Goal: Task Accomplishment & Management: Manage account settings

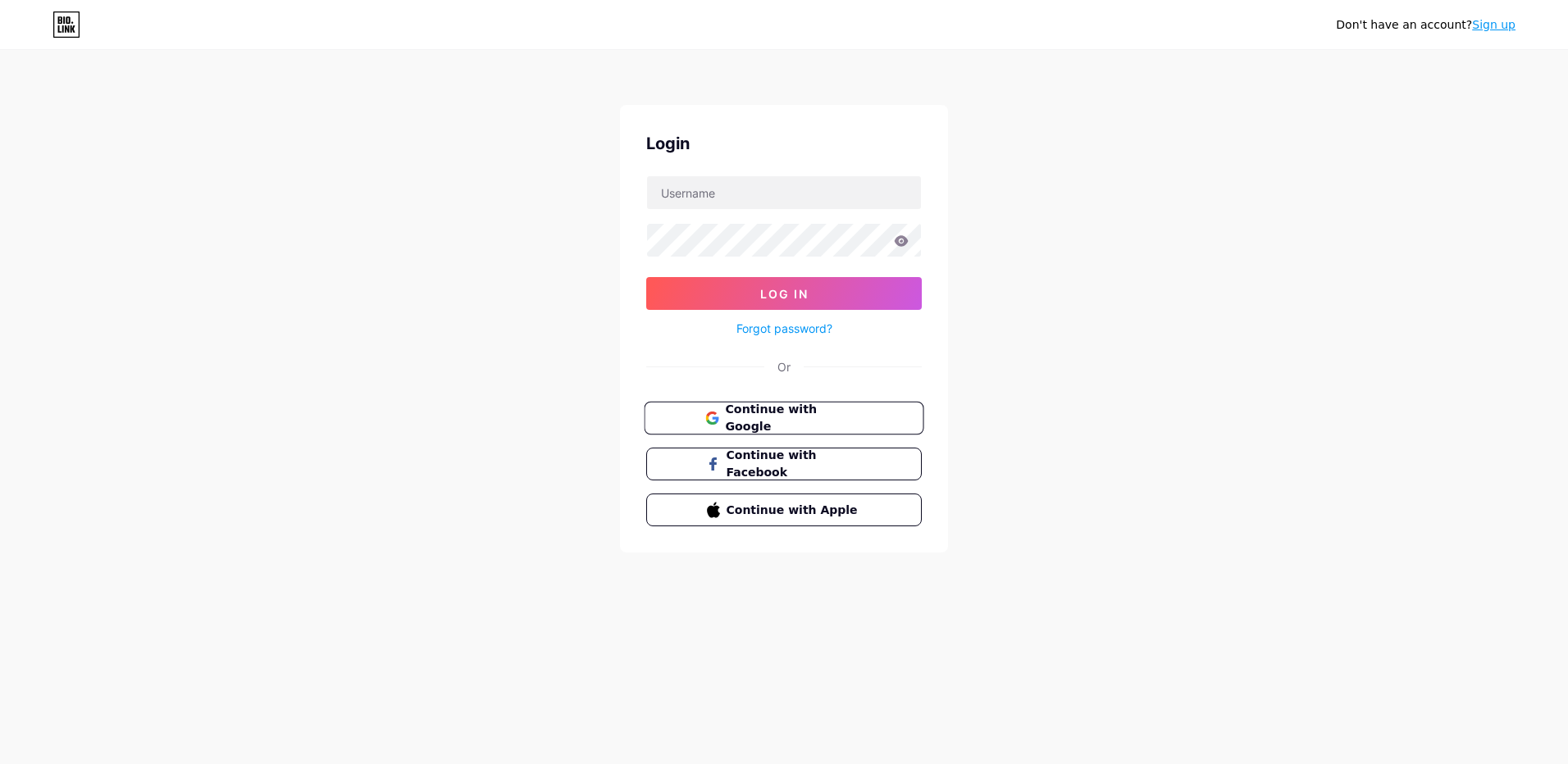
click at [795, 414] on span "Continue with Google" at bounding box center [793, 418] width 137 height 35
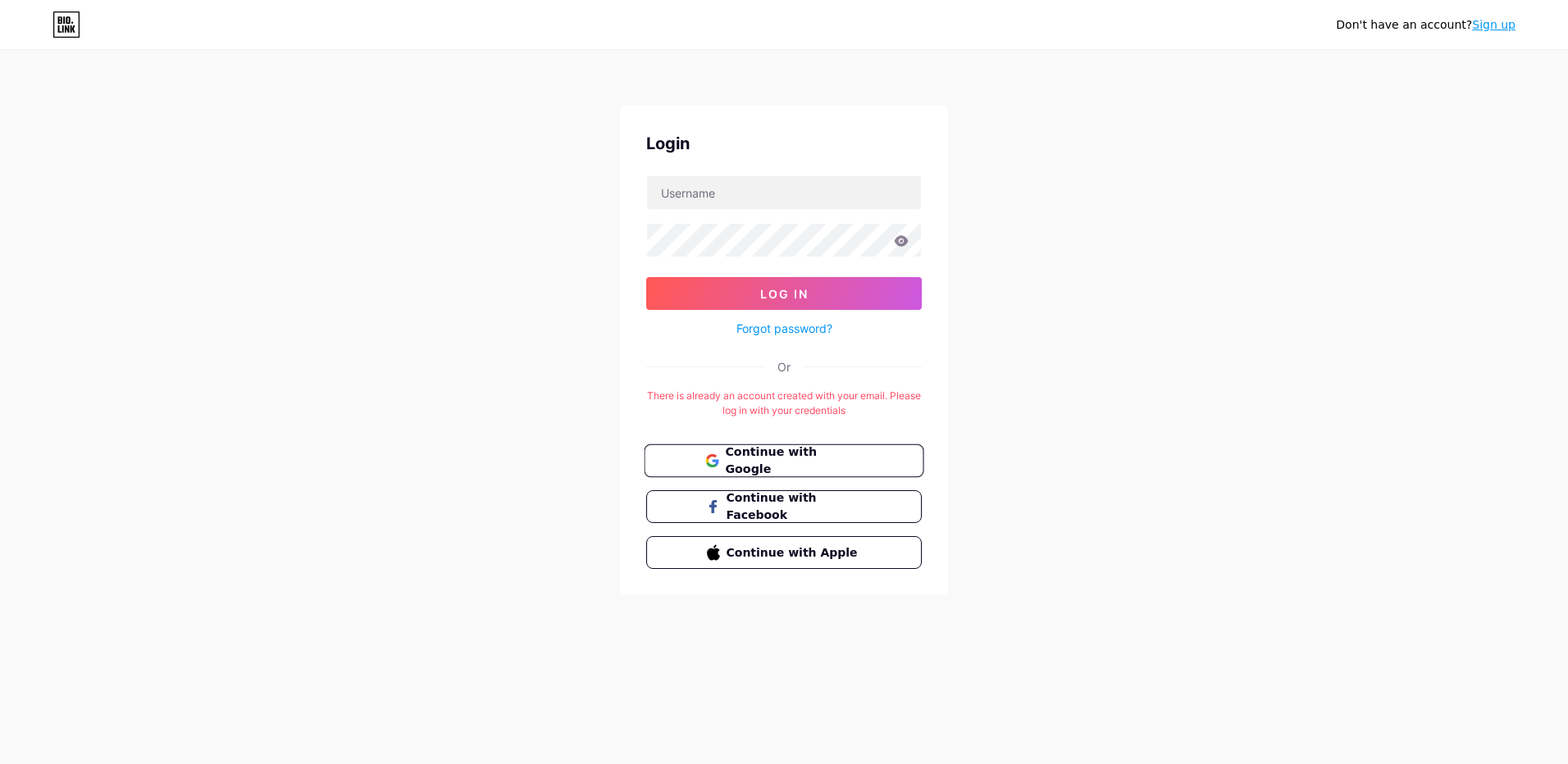
click at [808, 458] on span "Continue with Google" at bounding box center [793, 461] width 137 height 35
click at [798, 461] on span "Continue with Google" at bounding box center [793, 461] width 137 height 35
click at [720, 194] on input "text" at bounding box center [783, 192] width 274 height 33
click at [786, 458] on span "Continue with Google" at bounding box center [793, 461] width 137 height 35
click at [796, 458] on span "Continue with Google" at bounding box center [793, 461] width 137 height 35
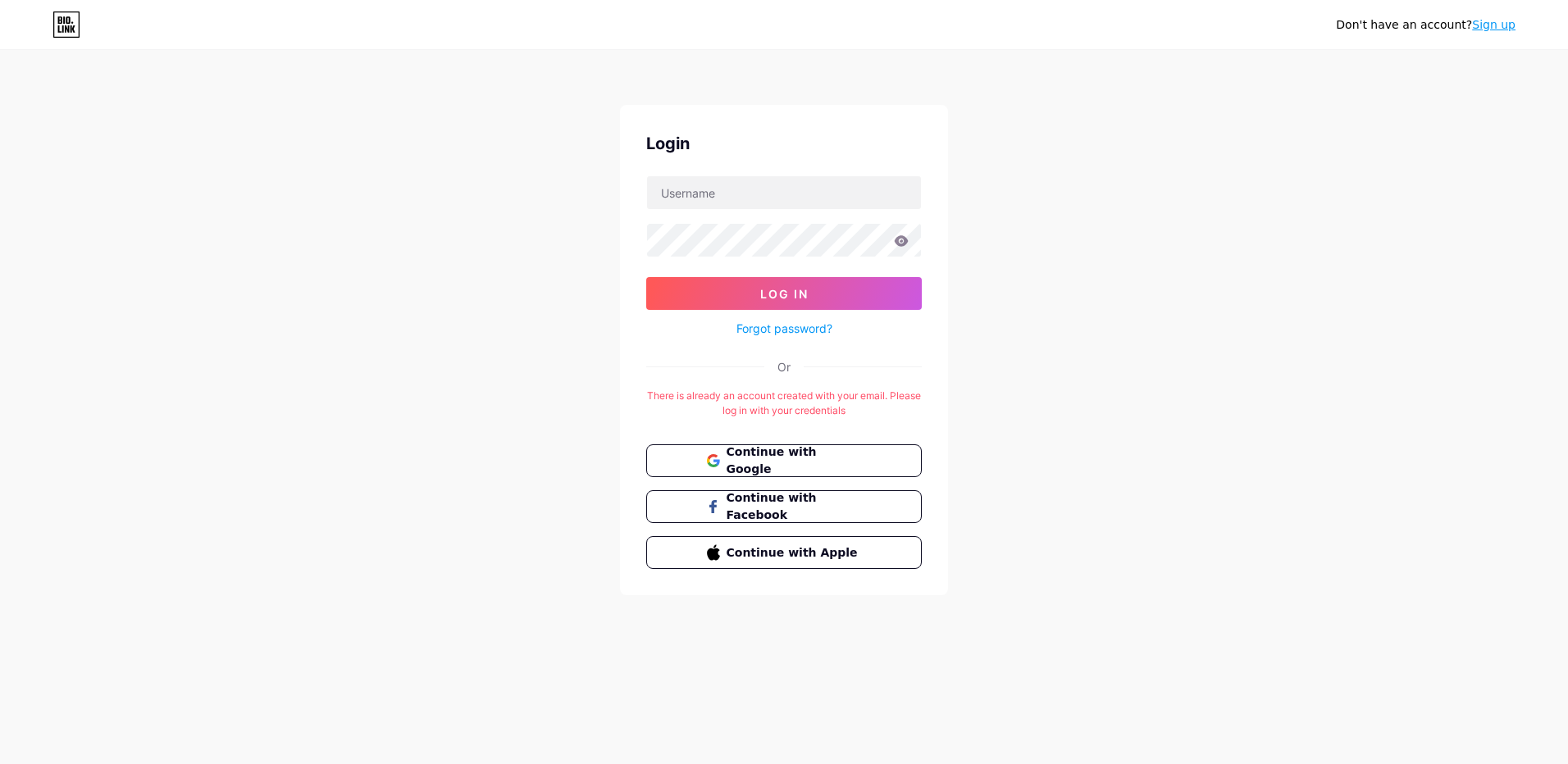
click at [1119, 461] on div "Don't have an account? Sign up Login Log In Forgot password? Or There is alread…" at bounding box center [784, 323] width 1568 height 647
click at [831, 459] on span "Continue with Google" at bounding box center [793, 461] width 137 height 35
click at [798, 459] on span "Continue with Google" at bounding box center [793, 461] width 137 height 35
click at [796, 461] on span "Continue with Google" at bounding box center [793, 461] width 137 height 35
click at [796, 461] on span "Continue with Google" at bounding box center [794, 461] width 136 height 34
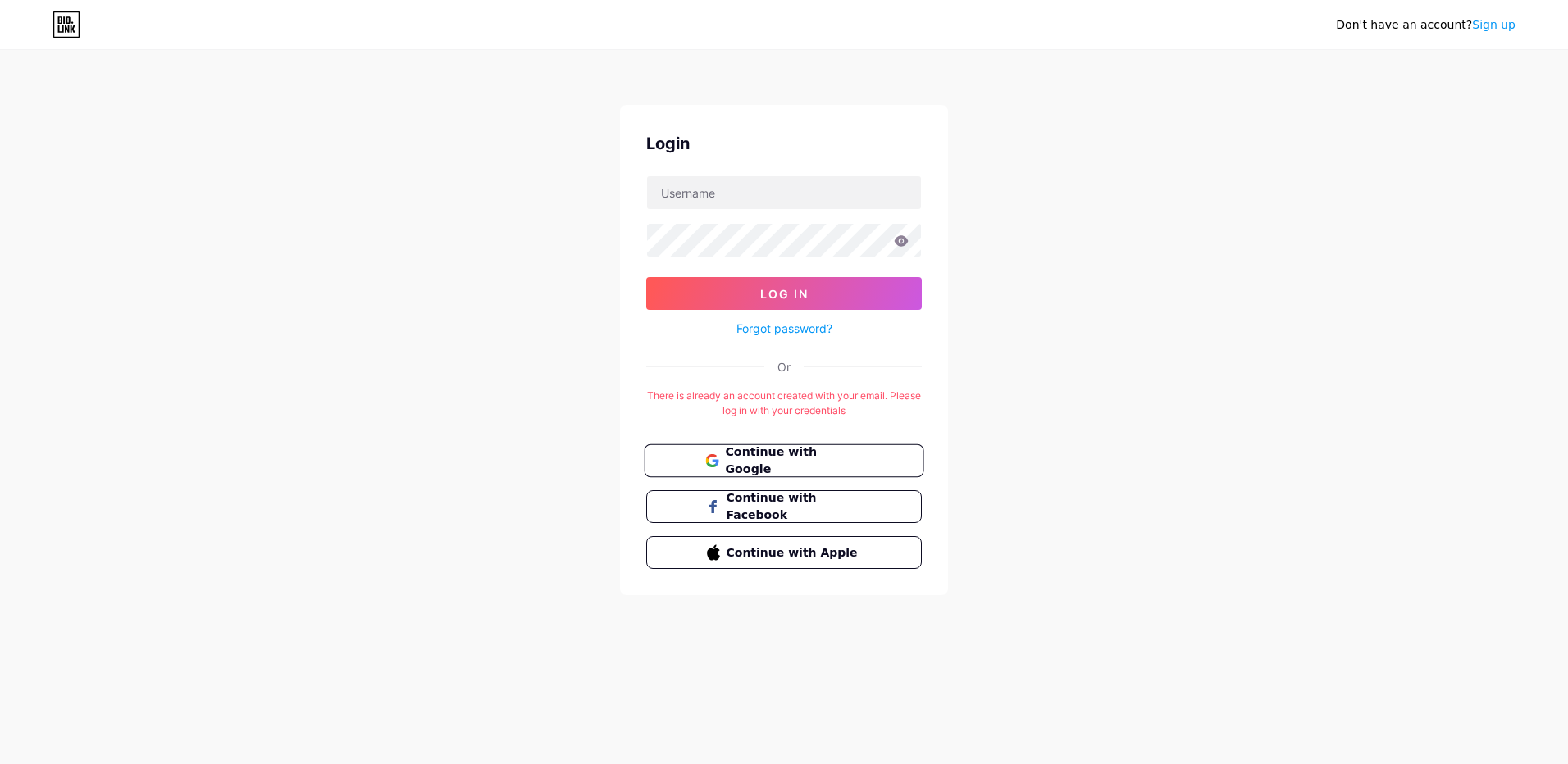
click at [817, 461] on span "Continue with Google" at bounding box center [793, 461] width 137 height 35
click at [788, 458] on span "Continue with Google" at bounding box center [793, 461] width 137 height 35
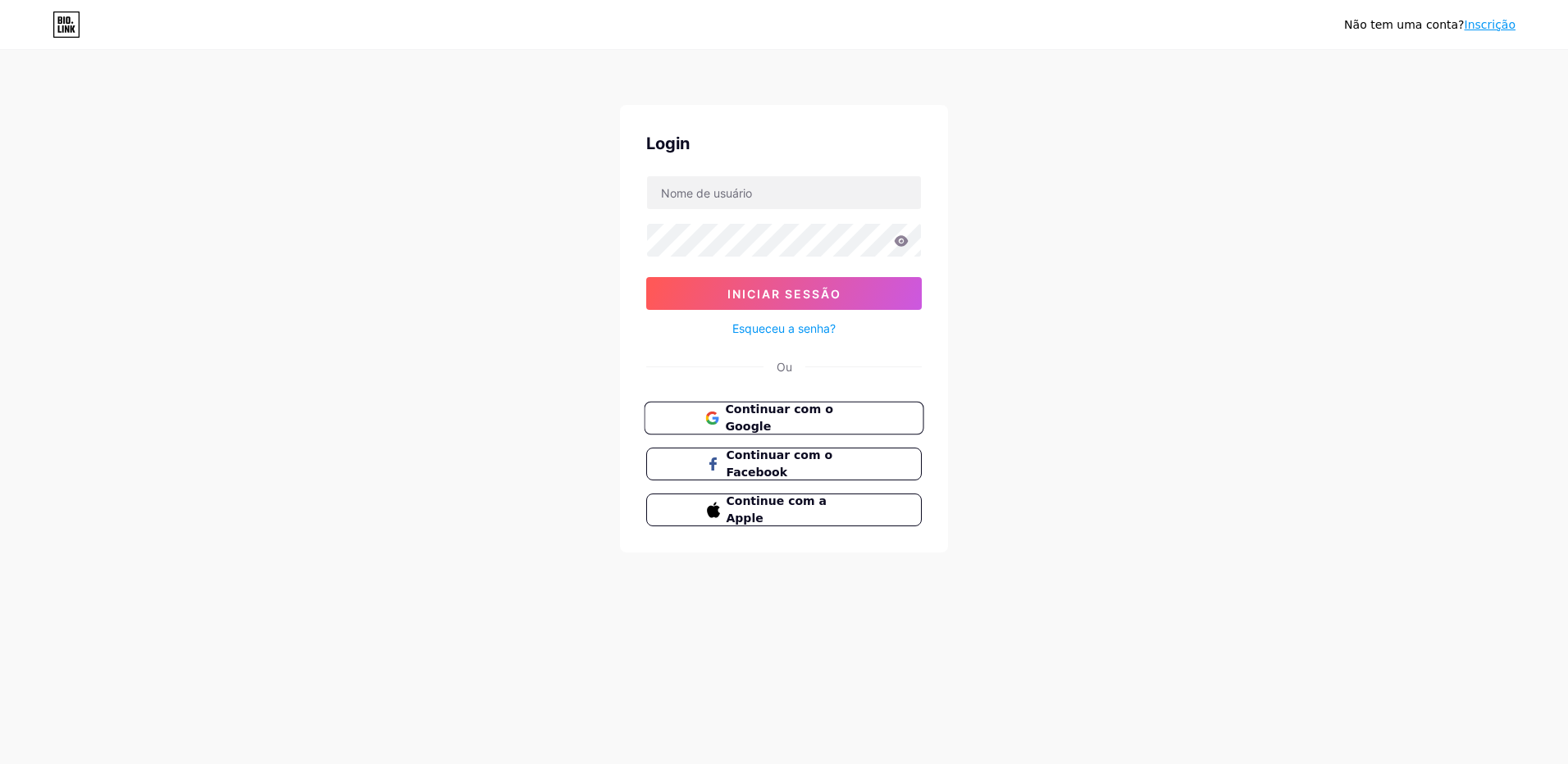
click at [813, 417] on span "Continuar com o Google" at bounding box center [793, 418] width 137 height 35
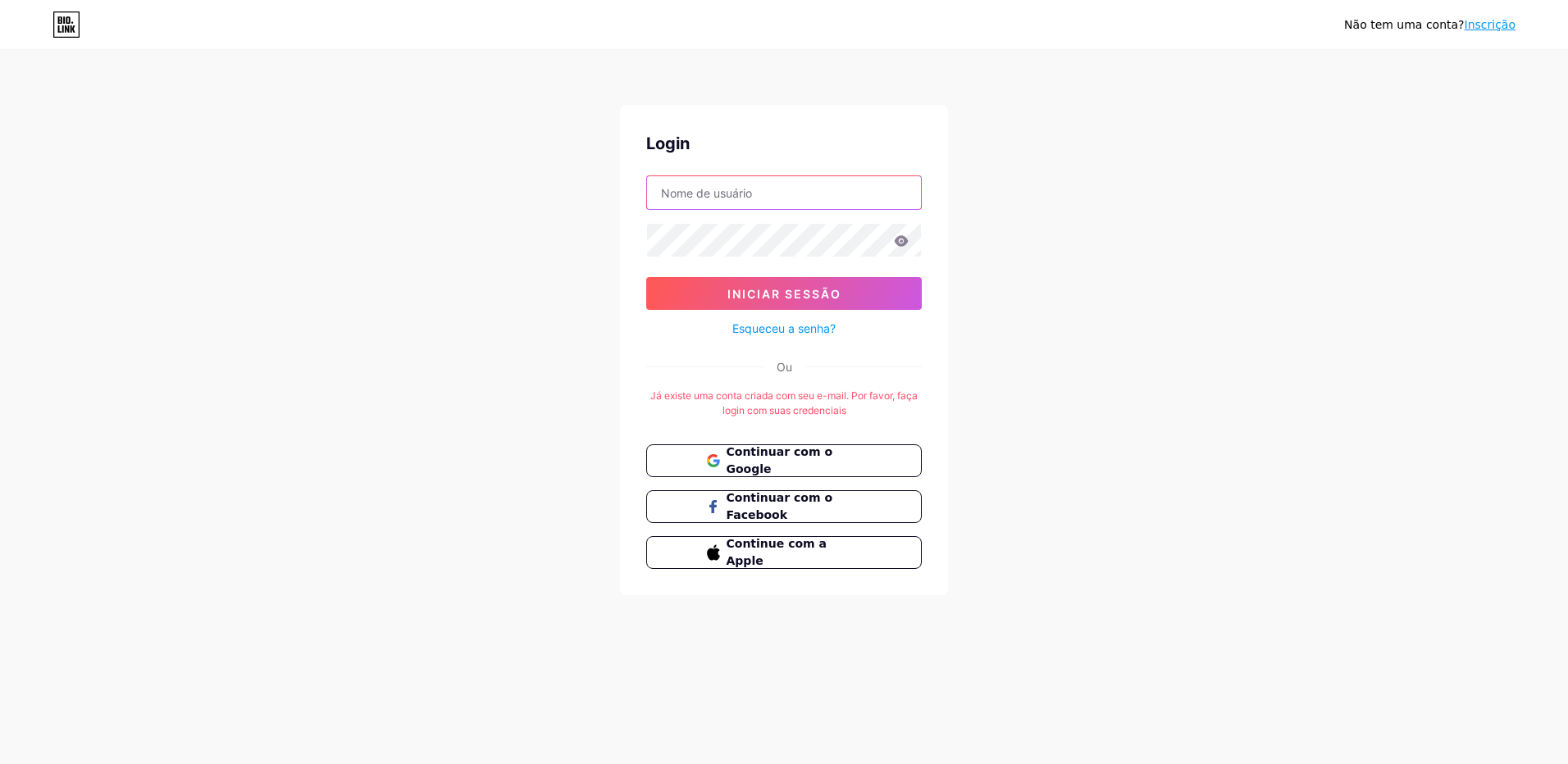
click at [744, 192] on input "text" at bounding box center [783, 192] width 274 height 33
type input "[EMAIL_ADDRESS][DOMAIN_NAME]"
click at [647, 277] on button "Iniciar sessão" at bounding box center [784, 294] width 276 height 33
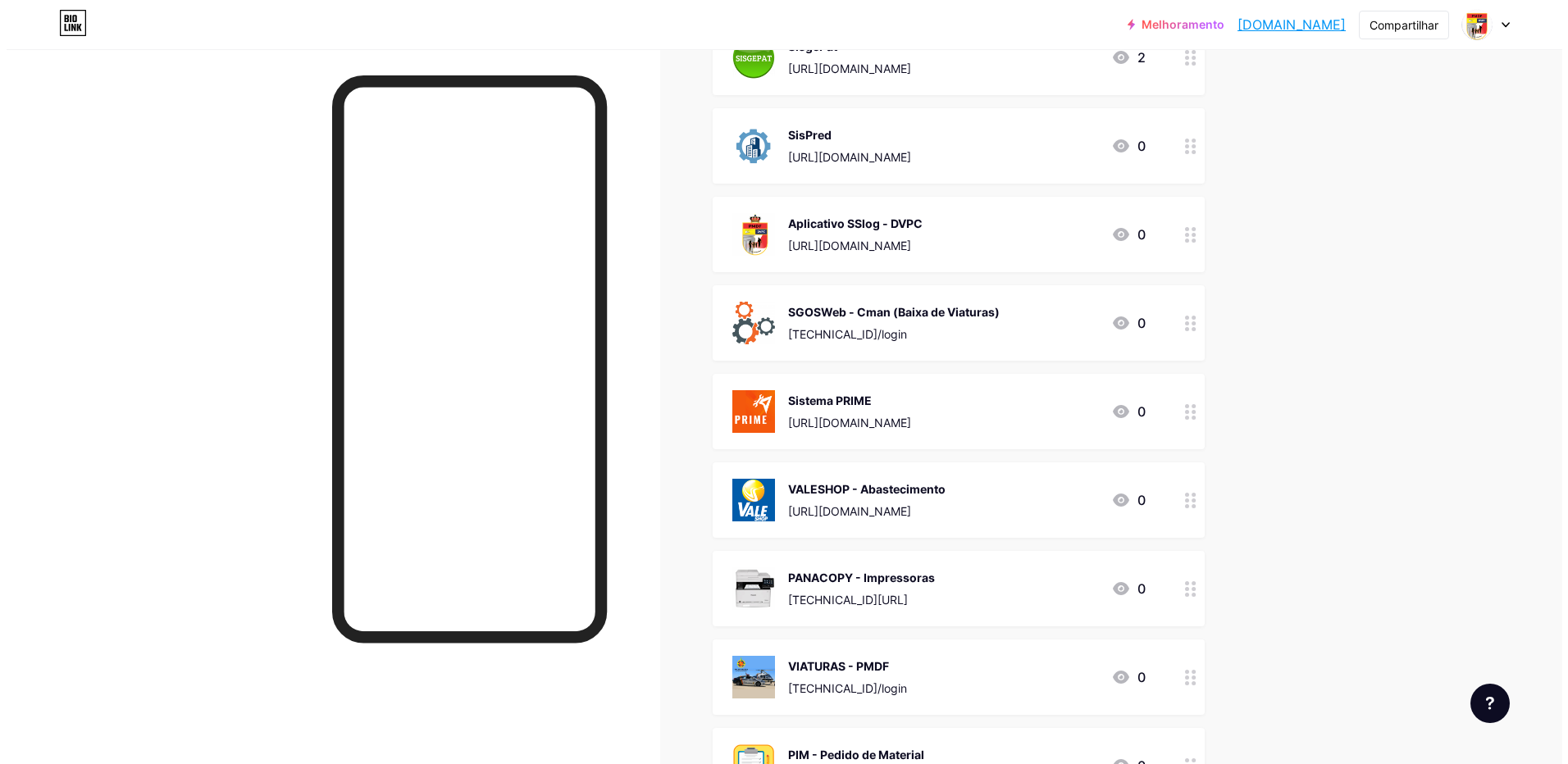
scroll to position [328, 0]
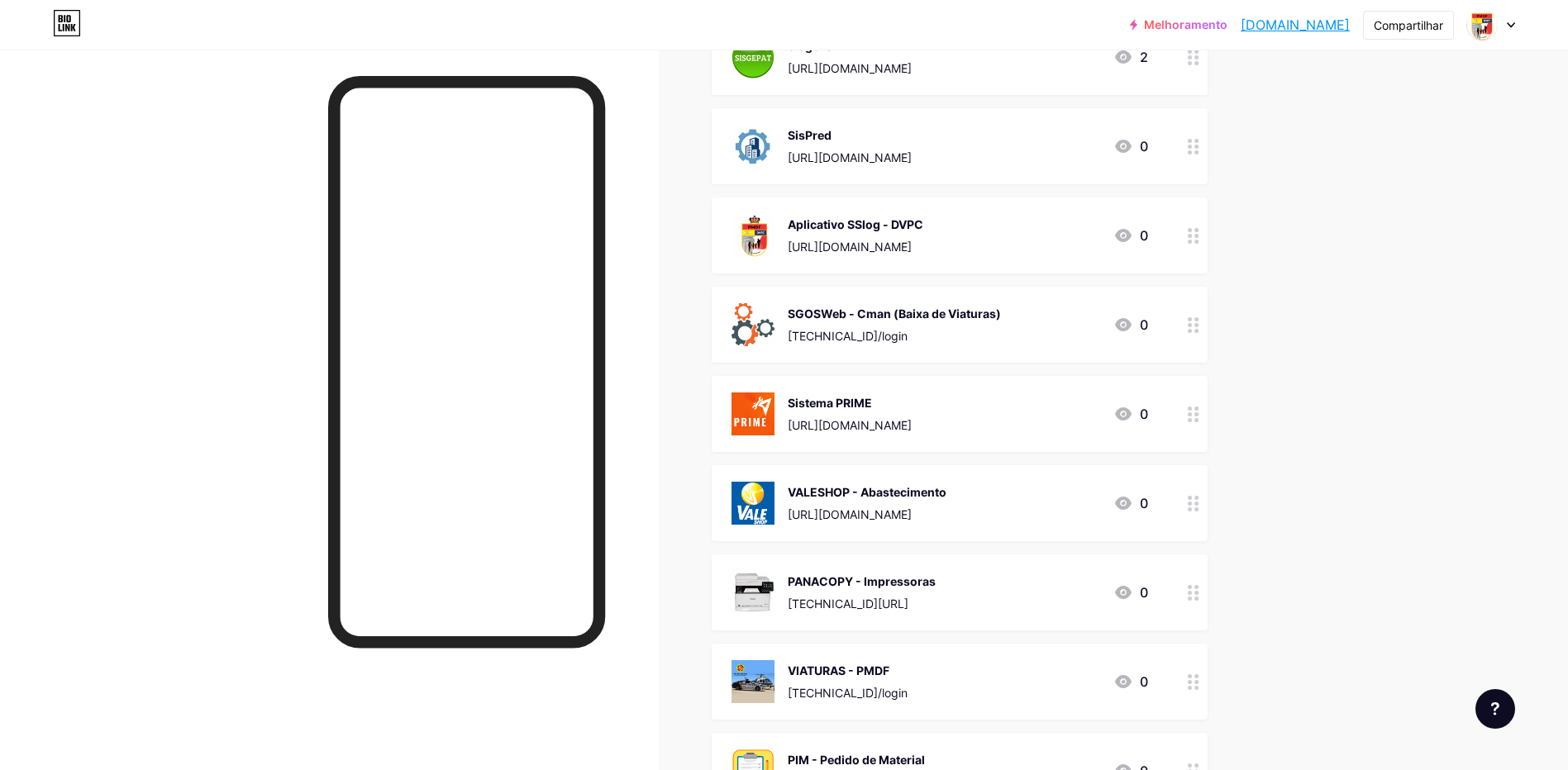
click at [932, 497] on div "VALESHOP - Abastecimento" at bounding box center [866, 491] width 158 height 17
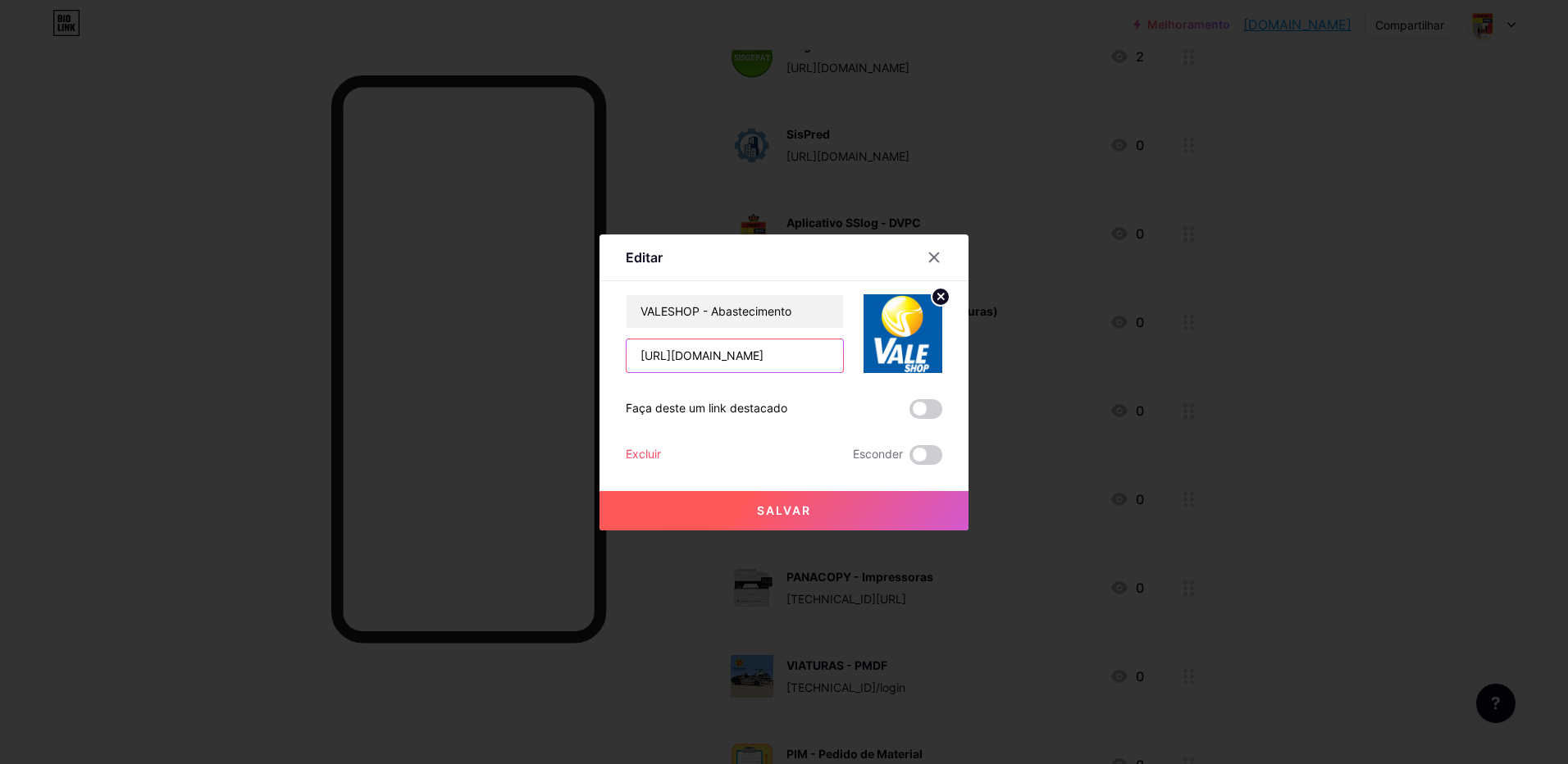
scroll to position [0, 57]
drag, startPoint x: 639, startPoint y: 355, endPoint x: 838, endPoint y: 376, distance: 200.1
click at [838, 376] on div "VALESHOP - Abastecimento [URL][DOMAIN_NAME] Faça deste um link destacado Exclui…" at bounding box center [784, 380] width 316 height 171
paste input "[URL][DOMAIN_NAME]"
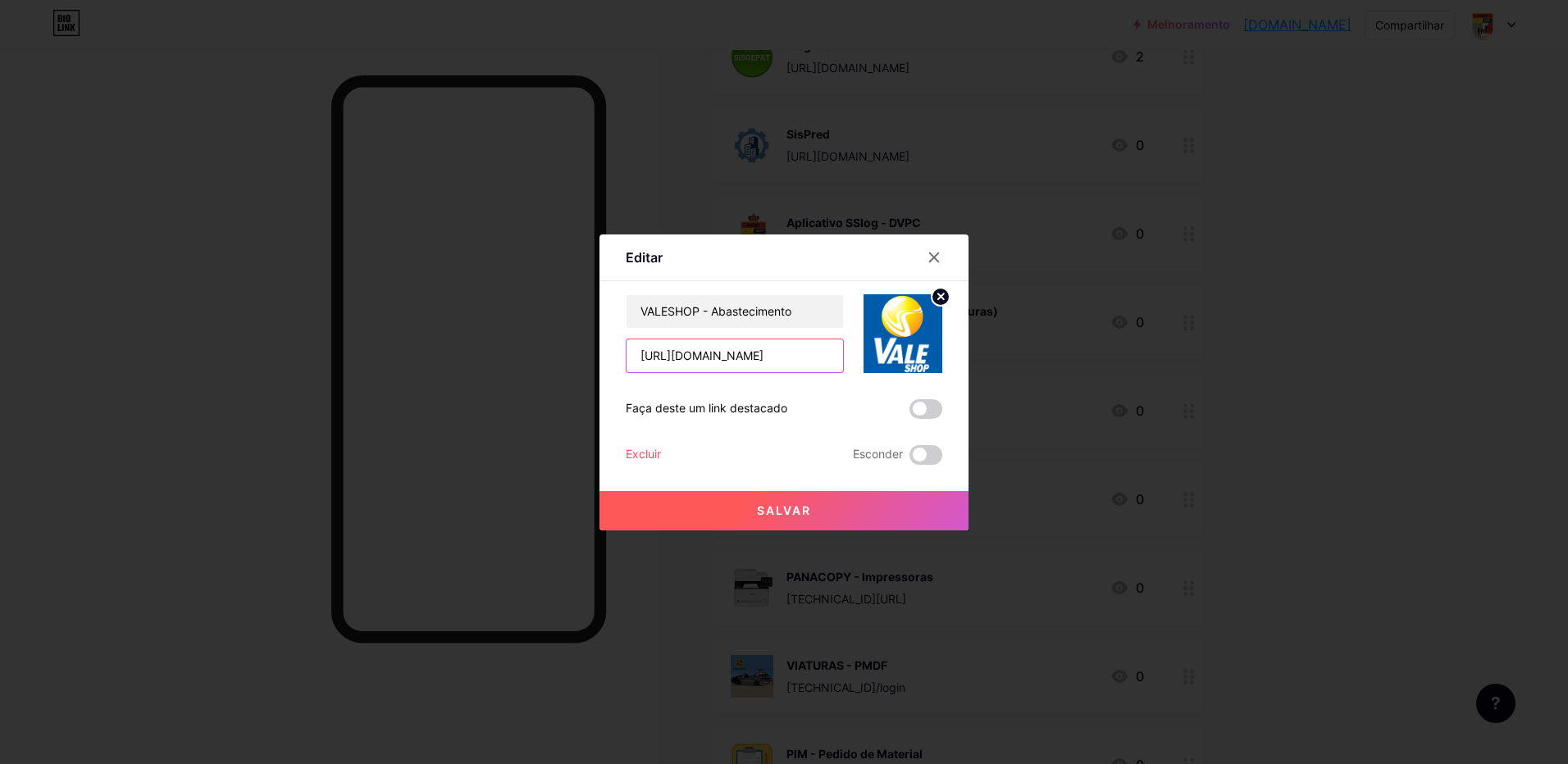
scroll to position [0, 33]
type input "[URL][DOMAIN_NAME]"
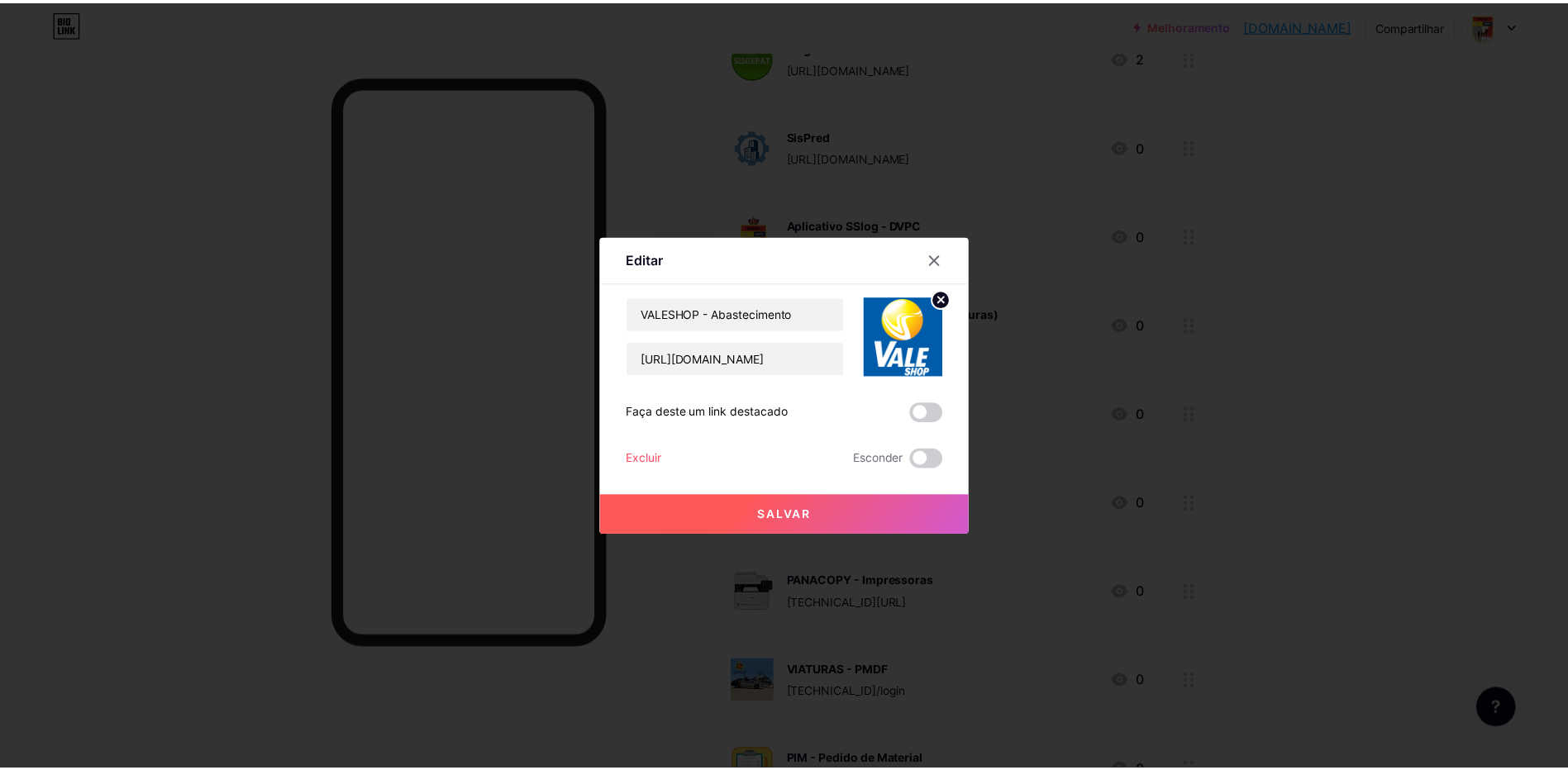
scroll to position [0, 0]
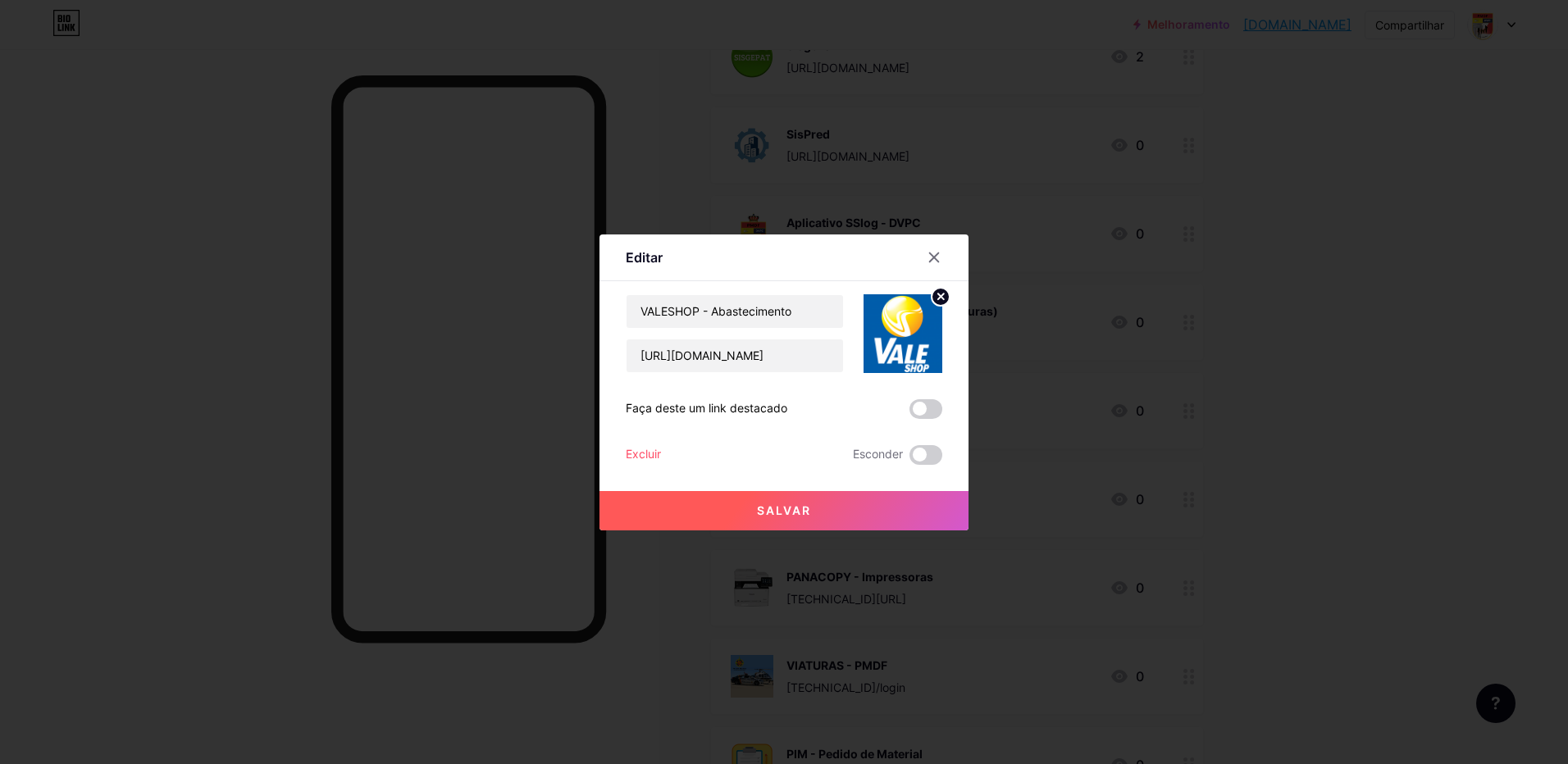
click at [810, 511] on span "Salvar" at bounding box center [784, 511] width 54 height 14
